Goal: Obtain resource: Download file/media

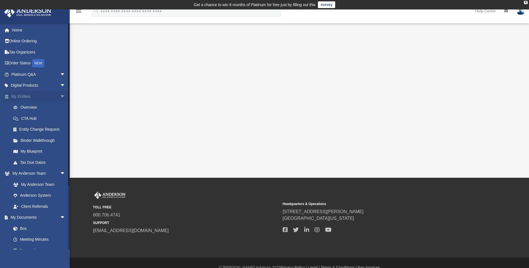
click at [34, 97] on link "My Entities arrow_drop_down" at bounding box center [39, 96] width 70 height 11
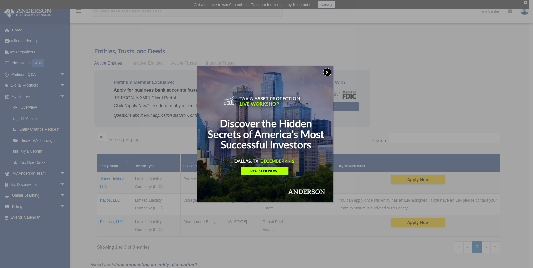
click at [57, 182] on div "x" at bounding box center [266, 134] width 533 height 268
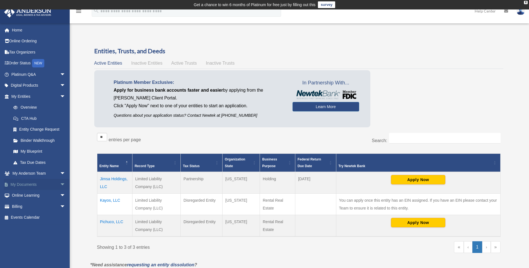
click at [60, 185] on span "arrow_drop_down" at bounding box center [65, 184] width 11 height 11
click at [26, 193] on link "Box" at bounding box center [41, 195] width 66 height 11
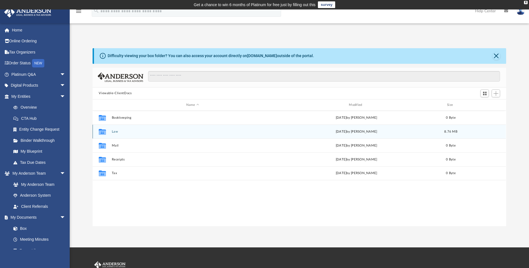
scroll to position [4, 4]
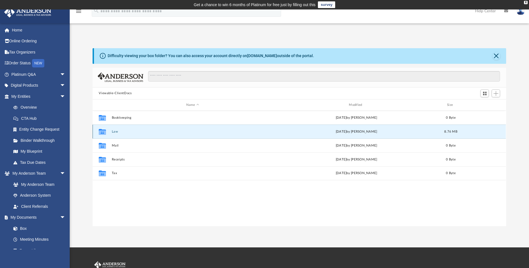
click at [121, 130] on button "Law" at bounding box center [193, 132] width 162 height 4
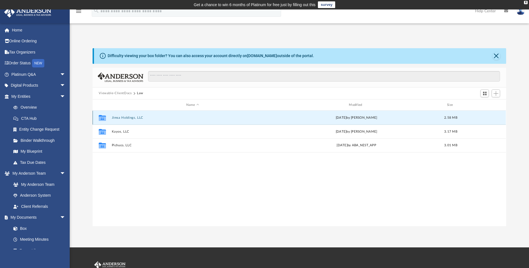
click at [126, 116] on button "Jimsa Holdings, LLC" at bounding box center [193, 118] width 162 height 4
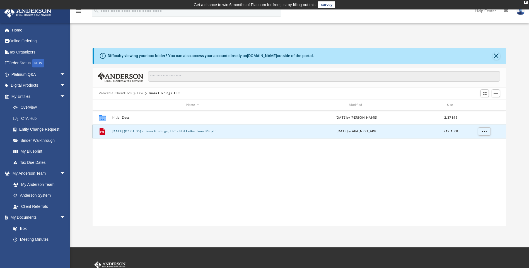
click at [137, 130] on button "2025.08.12 (07:01:05) - Jimsa Holdings, LLC - EIN Letter from IRS.pdf" at bounding box center [193, 132] width 162 height 4
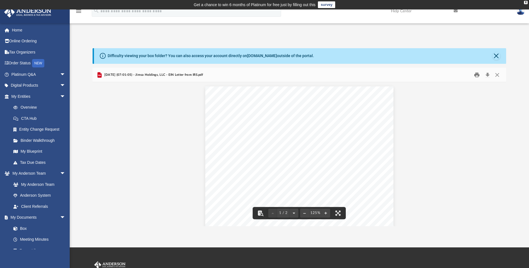
click at [476, 74] on button "Print" at bounding box center [476, 75] width 11 height 9
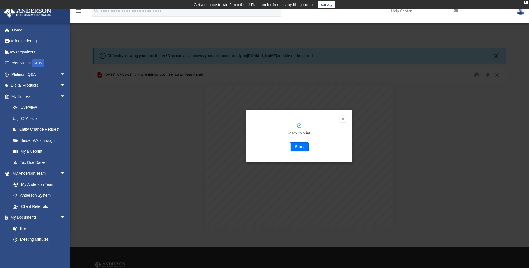
click at [297, 146] on button "Print" at bounding box center [299, 147] width 19 height 9
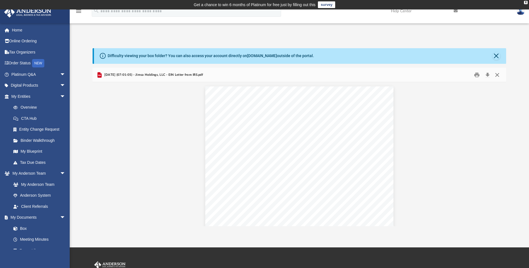
click at [497, 74] on button "Close" at bounding box center [497, 75] width 10 height 9
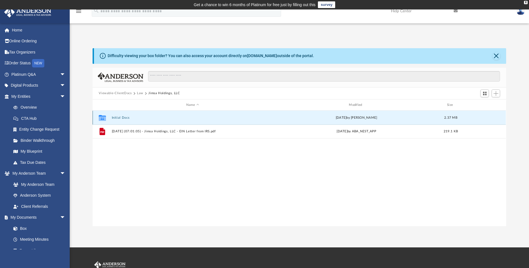
click at [118, 118] on button "Initial Docs" at bounding box center [193, 118] width 162 height 4
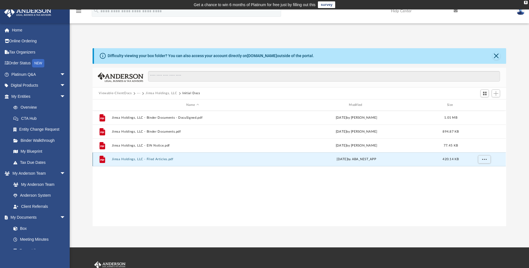
click at [153, 160] on button "Jimsa Holdings, LLC - Filed Articles.pdf" at bounding box center [193, 160] width 162 height 4
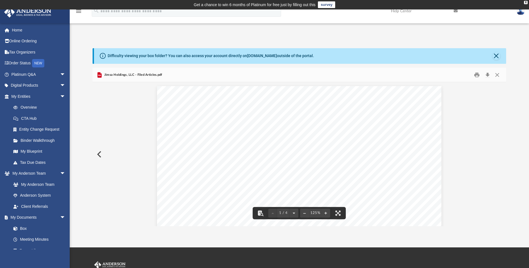
scroll to position [0, 0]
click at [478, 77] on button "Print" at bounding box center [476, 75] width 11 height 9
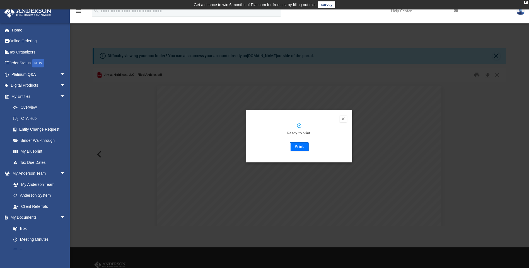
click at [300, 145] on button "Print" at bounding box center [299, 147] width 19 height 9
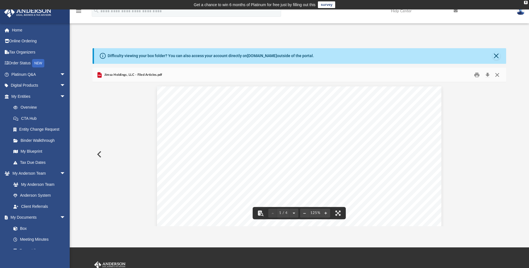
click at [499, 75] on button "Close" at bounding box center [497, 75] width 10 height 9
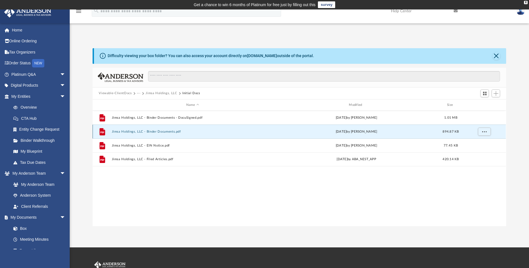
click at [164, 132] on button "Jimsa Holdings, LLC - Binder Documents.pdf" at bounding box center [193, 132] width 162 height 4
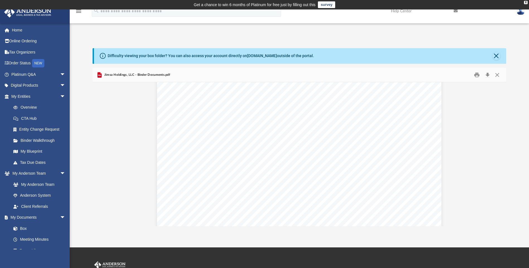
scroll to position [1618, 0]
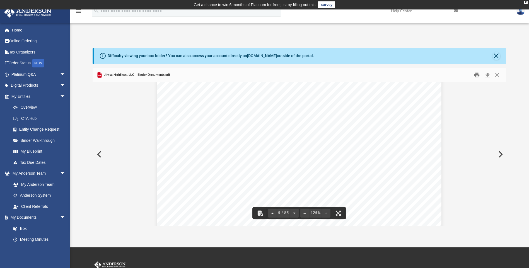
click at [476, 75] on button "Print" at bounding box center [476, 75] width 11 height 9
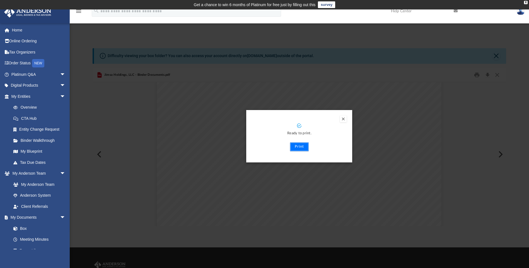
click at [302, 147] on button "Print" at bounding box center [299, 147] width 19 height 9
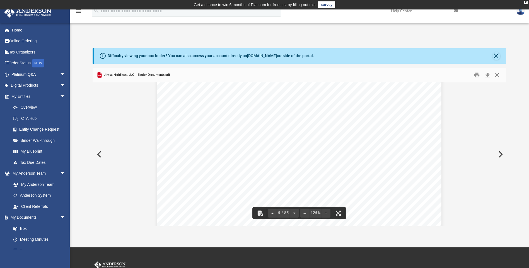
click at [498, 74] on button "Close" at bounding box center [497, 75] width 10 height 9
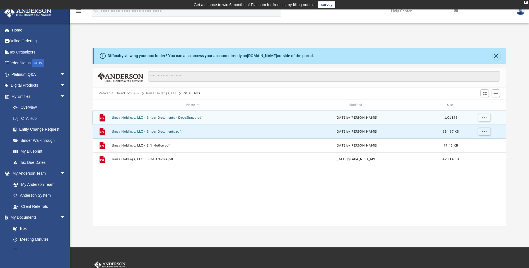
click at [193, 117] on button "Jimsa Holdings, LLC - Binder Documents - DocuSigned.pdf" at bounding box center [193, 118] width 162 height 4
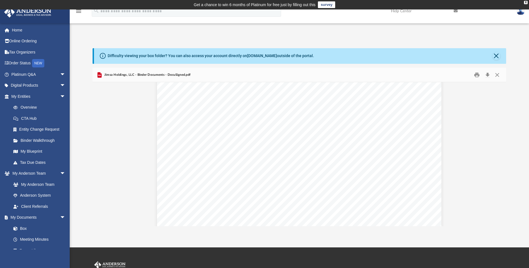
scroll to position [24979, 0]
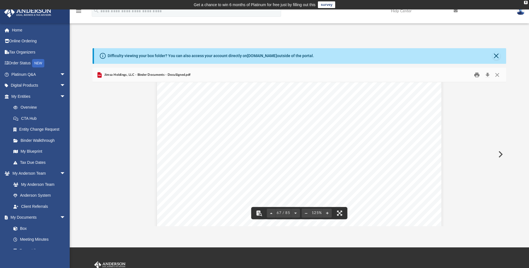
click at [476, 76] on button "Print" at bounding box center [476, 75] width 11 height 9
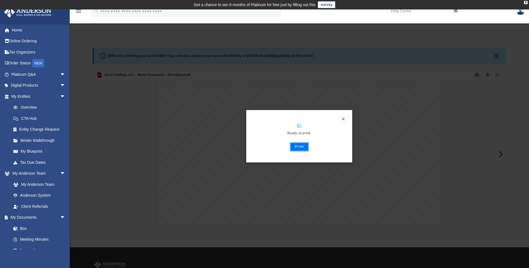
click at [303, 147] on button "Print" at bounding box center [299, 147] width 19 height 9
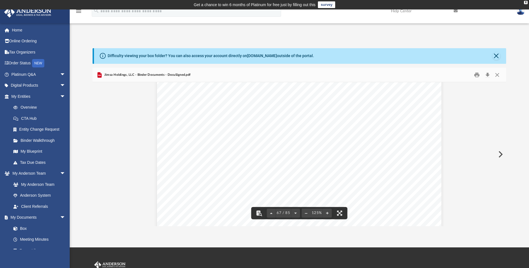
scroll to position [24812, 0]
click at [495, 54] on button "Close" at bounding box center [497, 56] width 8 height 8
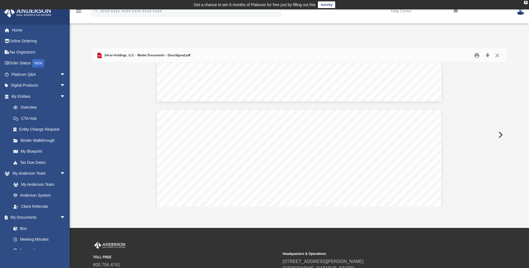
click at [521, 12] on img at bounding box center [521, 11] width 8 height 8
click at [418, 48] on link "Logout" at bounding box center [437, 48] width 56 height 11
